Goal: Entertainment & Leisure: Consume media (video, audio)

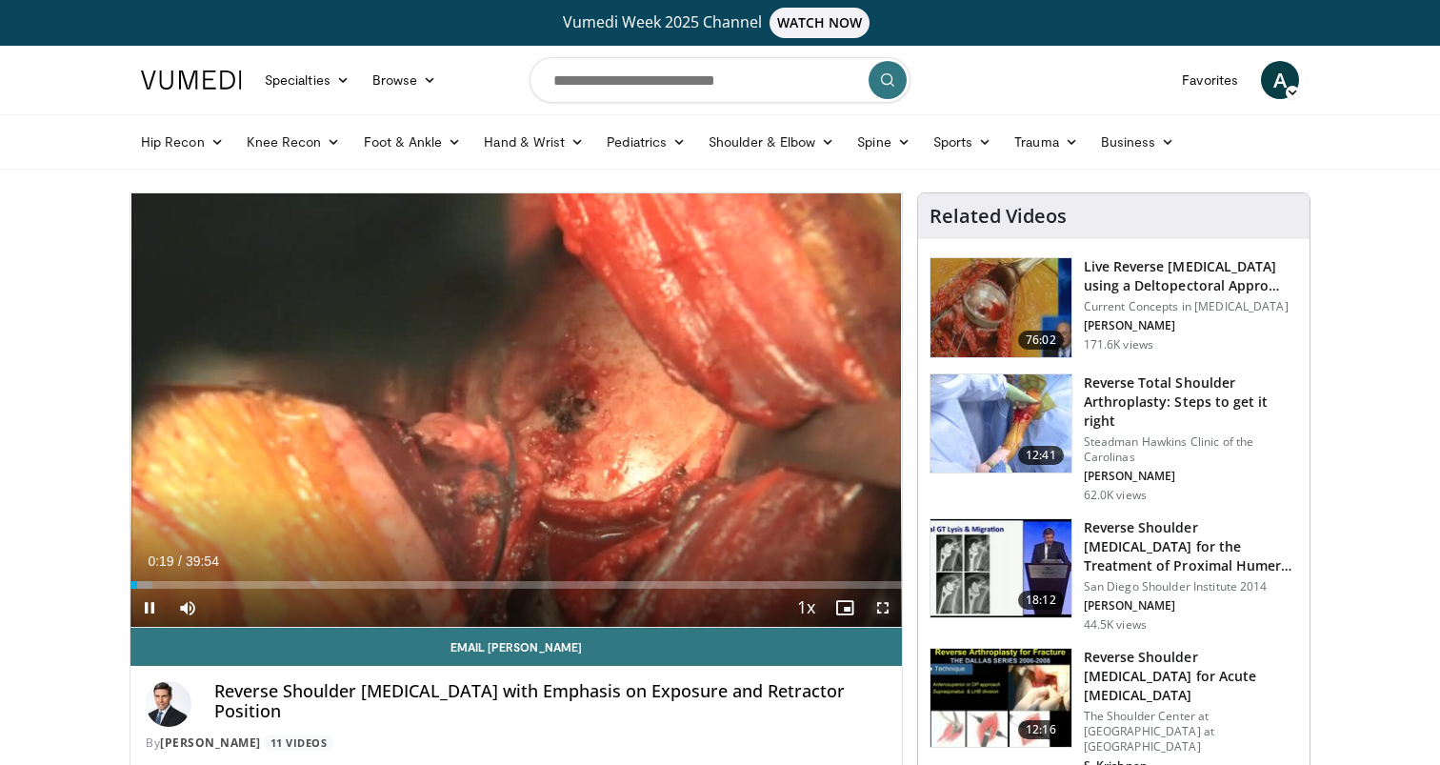
click at [873, 602] on span "Video Player" at bounding box center [883, 608] width 38 height 38
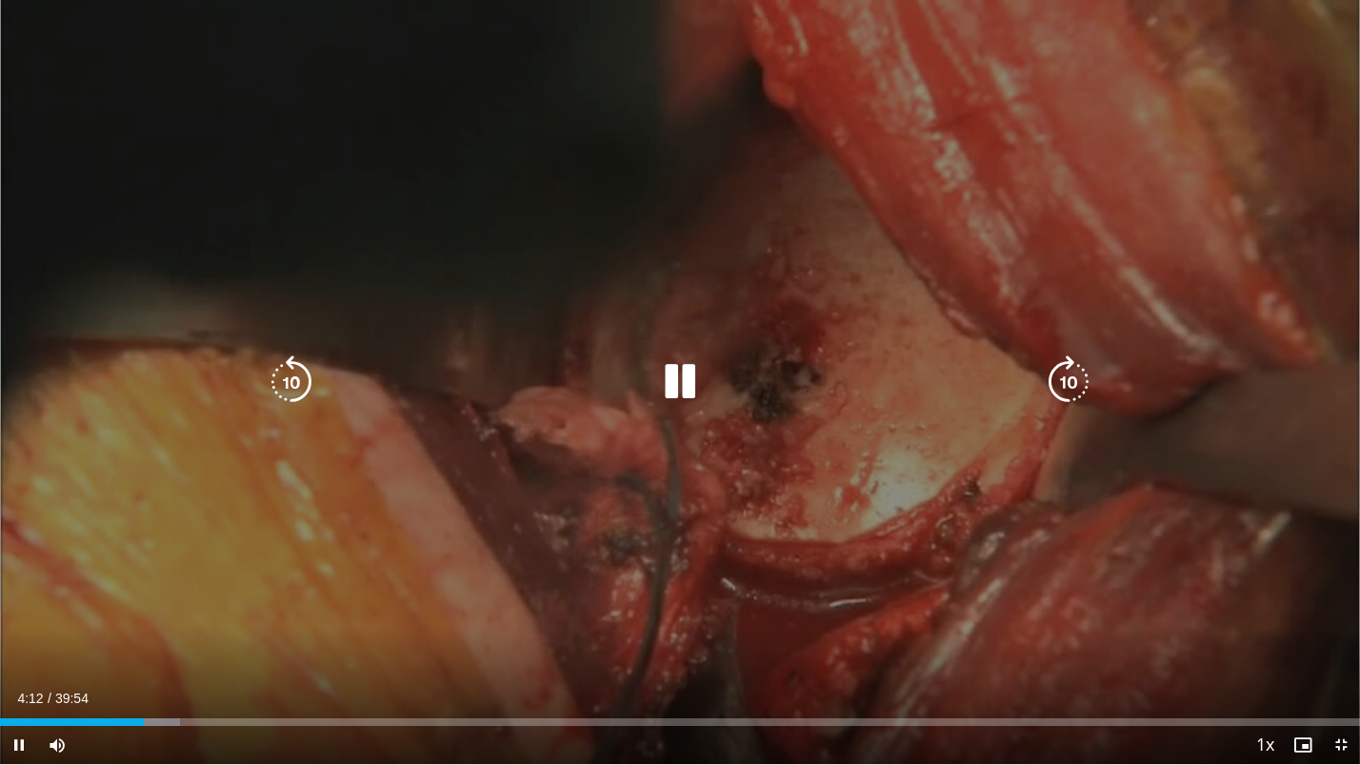
click at [686, 382] on icon "Video Player" at bounding box center [679, 381] width 53 height 53
click at [684, 376] on icon "Video Player" at bounding box center [679, 381] width 53 height 53
click at [304, 387] on icon "Video Player" at bounding box center [291, 381] width 53 height 53
click at [294, 385] on icon "Video Player" at bounding box center [291, 381] width 53 height 53
click at [310, 372] on icon "Video Player" at bounding box center [291, 381] width 53 height 53
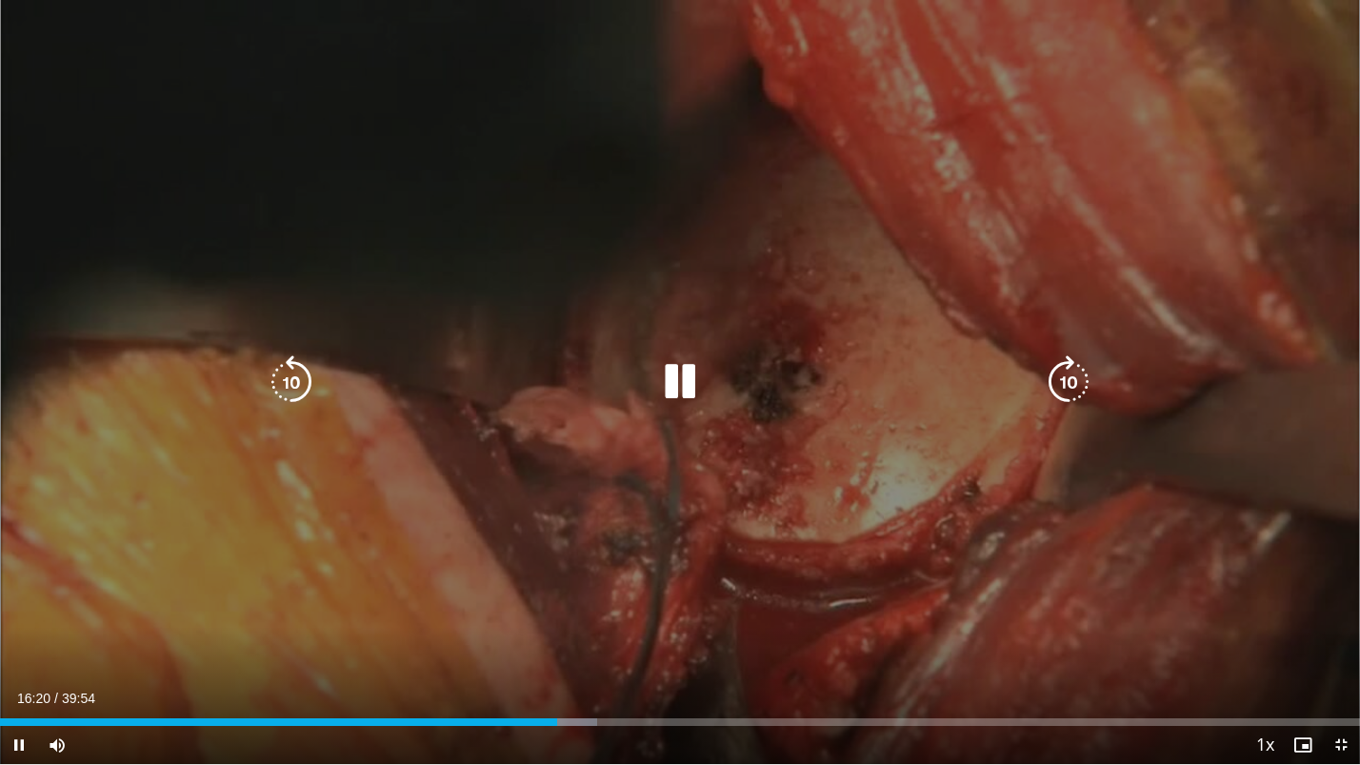
click at [301, 384] on icon "Video Player" at bounding box center [291, 381] width 53 height 53
click at [293, 403] on icon "Video Player" at bounding box center [291, 381] width 53 height 53
click at [290, 378] on icon "Video Player" at bounding box center [291, 381] width 53 height 53
click at [679, 375] on icon "Video Player" at bounding box center [679, 381] width 53 height 53
click at [677, 389] on icon "Video Player" at bounding box center [679, 381] width 53 height 53
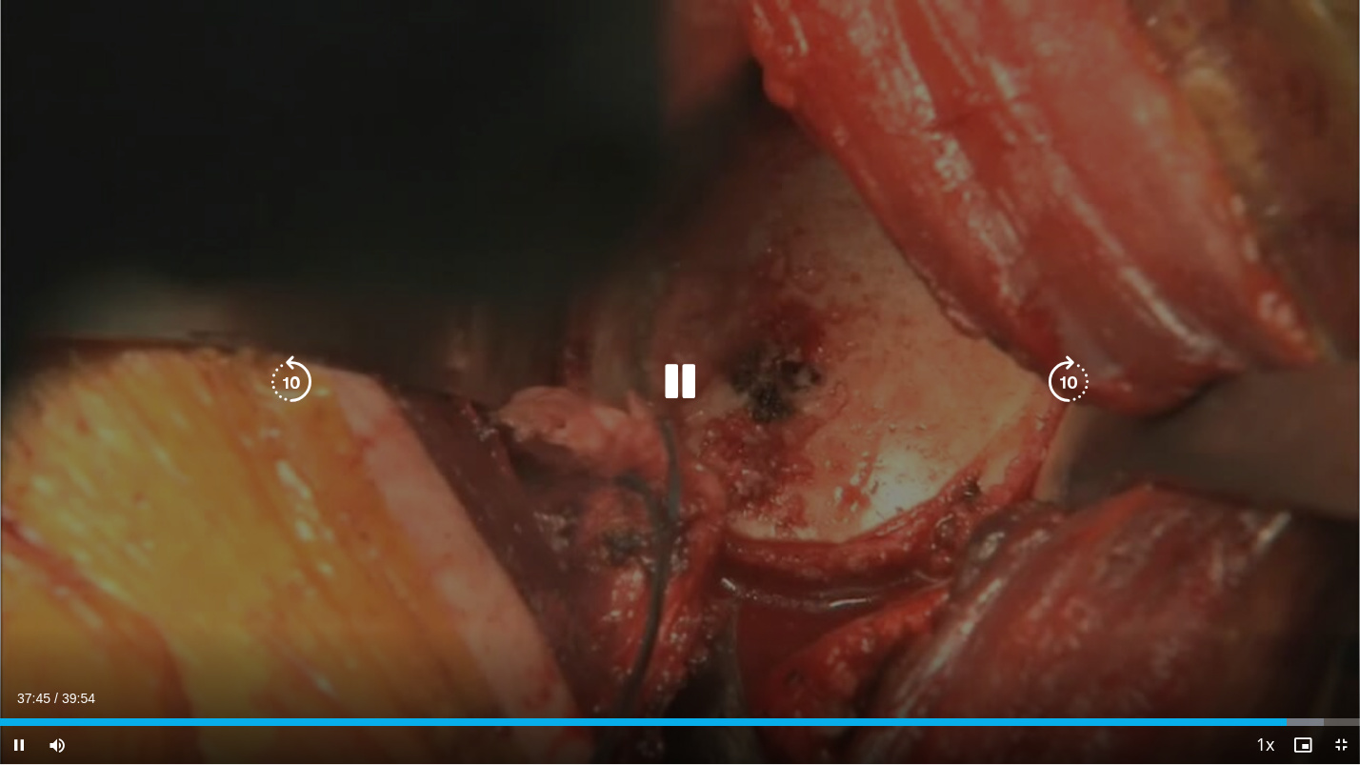
click at [634, 431] on div "10 seconds Tap to unmute" at bounding box center [680, 382] width 1360 height 764
